Goal: Find specific page/section

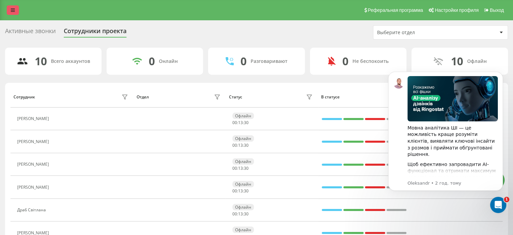
click at [11, 9] on icon at bounding box center [13, 10] width 4 height 5
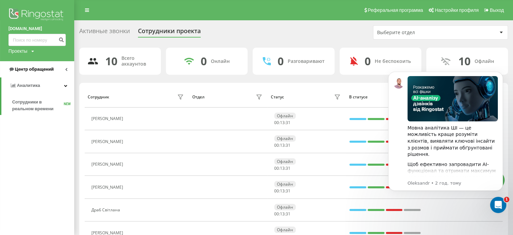
click at [32, 69] on span "Центр обращений" at bounding box center [34, 68] width 39 height 5
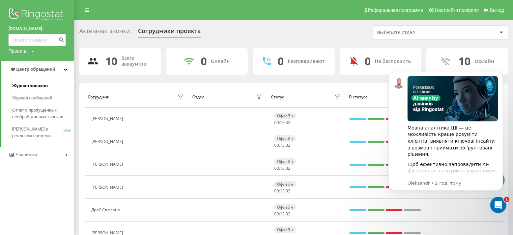
click at [37, 83] on span "Журнал звонков" at bounding box center [29, 85] width 35 height 7
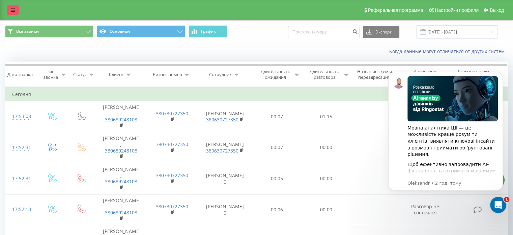
click at [11, 8] on icon at bounding box center [13, 10] width 4 height 5
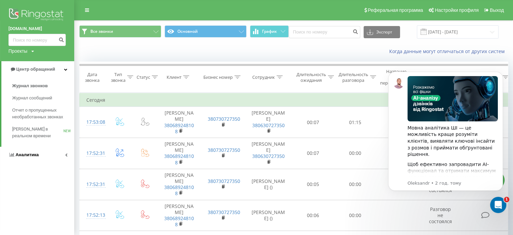
click at [31, 156] on span "Аналитика" at bounding box center [27, 154] width 23 height 5
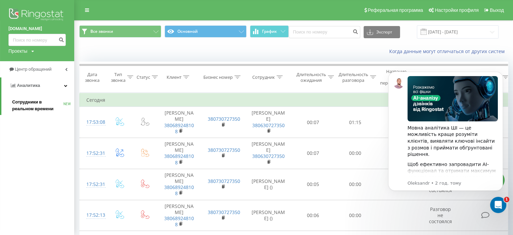
click at [27, 106] on span "Сотрудники в реальном времени" at bounding box center [37, 105] width 51 height 13
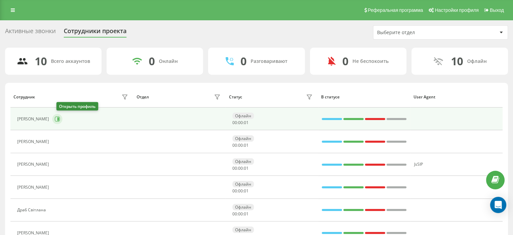
click at [60, 118] on icon at bounding box center [57, 118] width 5 height 5
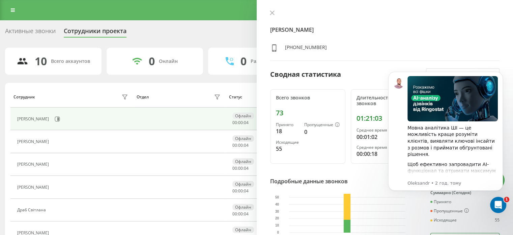
click at [340, 28] on h4 "[PERSON_NAME]" at bounding box center [385, 30] width 230 height 8
click at [271, 15] on button at bounding box center [272, 13] width 9 height 6
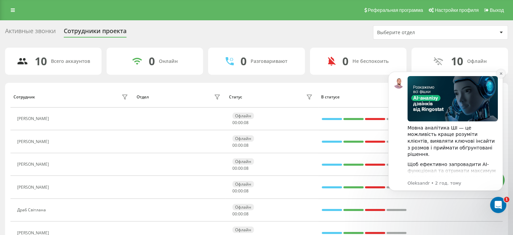
click at [501, 76] on button "Dismiss notification" at bounding box center [501, 73] width 9 height 9
